Goal: Task Accomplishment & Management: Manage account settings

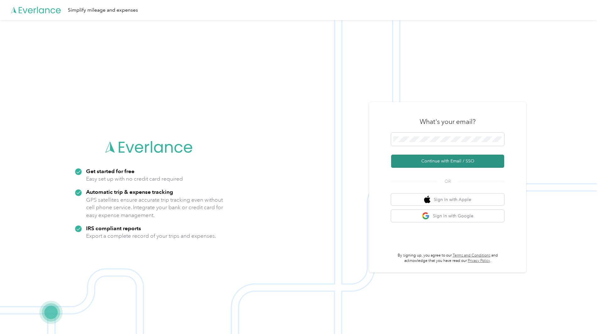
click at [446, 160] on button "Continue with Email / SSO" at bounding box center [447, 161] width 113 height 13
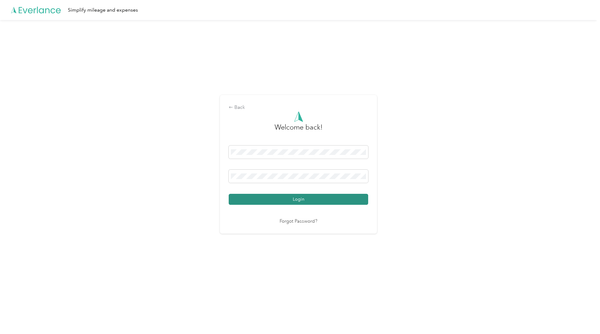
click at [326, 203] on button "Login" at bounding box center [298, 199] width 139 height 11
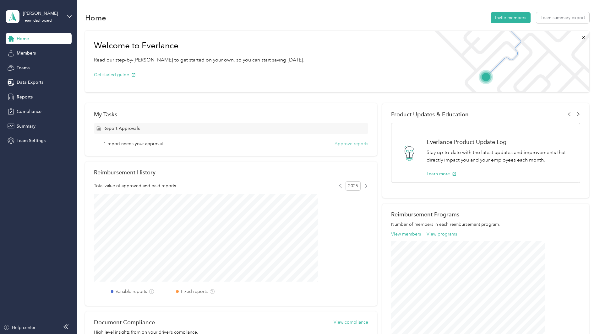
click at [344, 144] on button "Approve reports" at bounding box center [351, 144] width 34 height 7
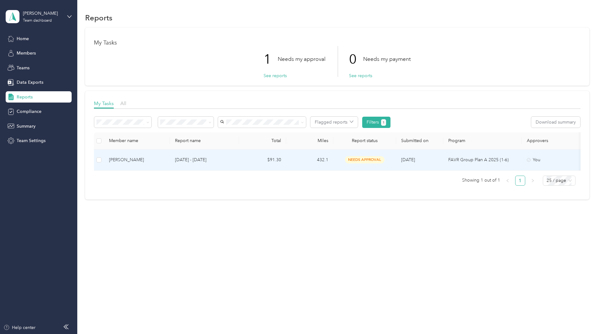
click at [165, 158] on div "[PERSON_NAME]" at bounding box center [137, 160] width 56 height 7
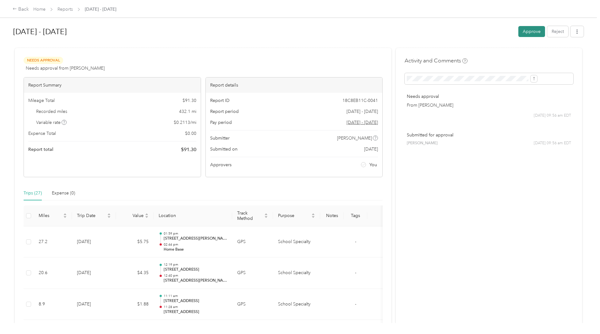
click at [518, 32] on button "Approve" at bounding box center [531, 31] width 27 height 11
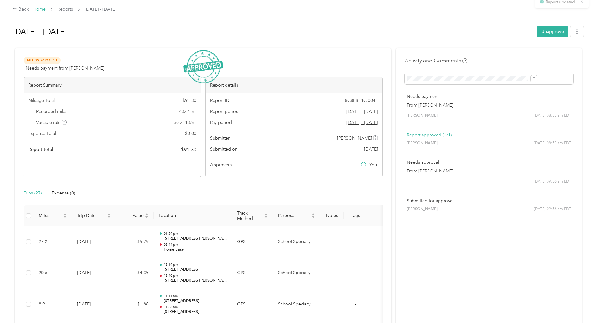
click at [46, 8] on link "Home" at bounding box center [39, 9] width 12 height 5
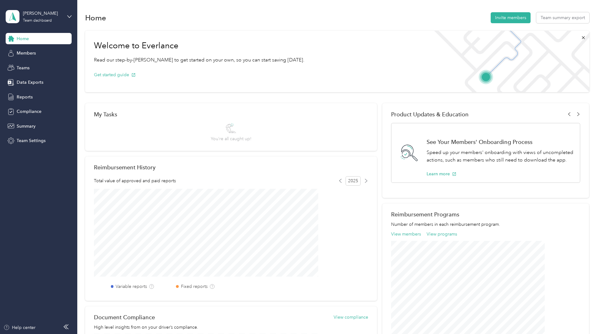
click at [66, 13] on div "[PERSON_NAME] Team dashboard" at bounding box center [39, 17] width 66 height 22
click at [36, 81] on div "Log out" at bounding box center [107, 79] width 194 height 11
